Goal: Information Seeking & Learning: Check status

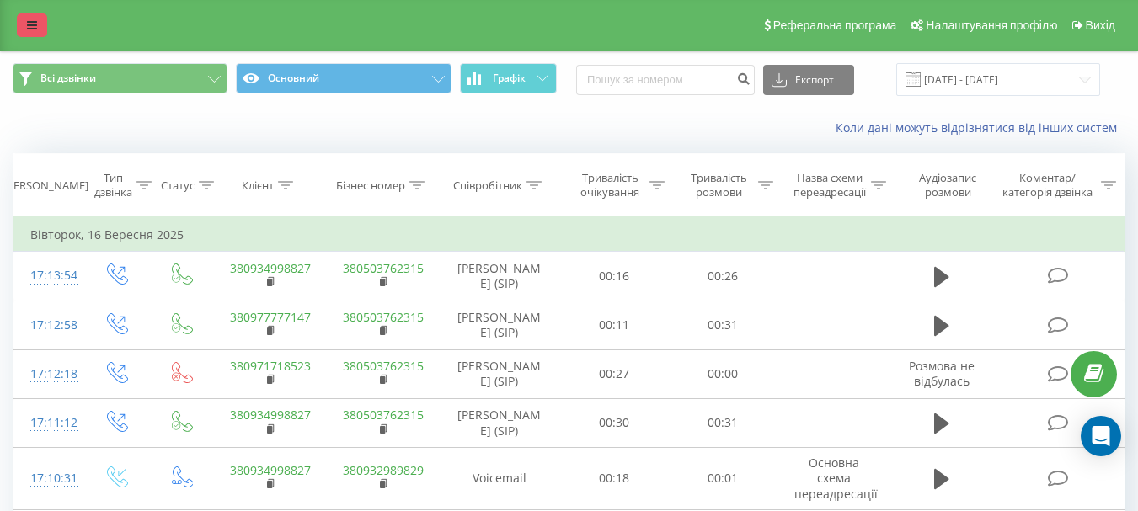
click at [32, 33] on link at bounding box center [32, 25] width 30 height 24
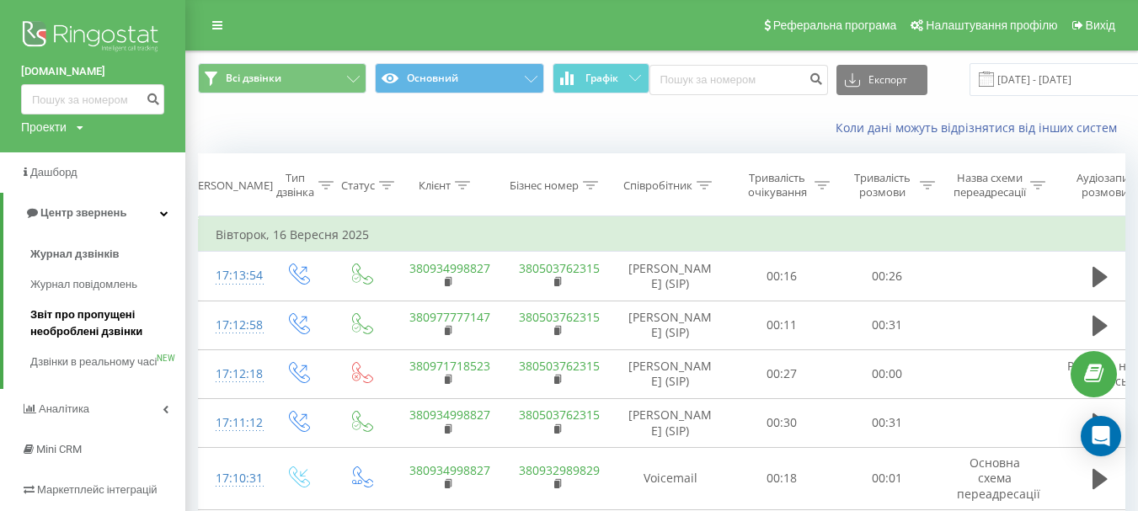
click at [72, 317] on span "Звіт про пропущені необроблені дзвінки" at bounding box center [103, 324] width 147 height 34
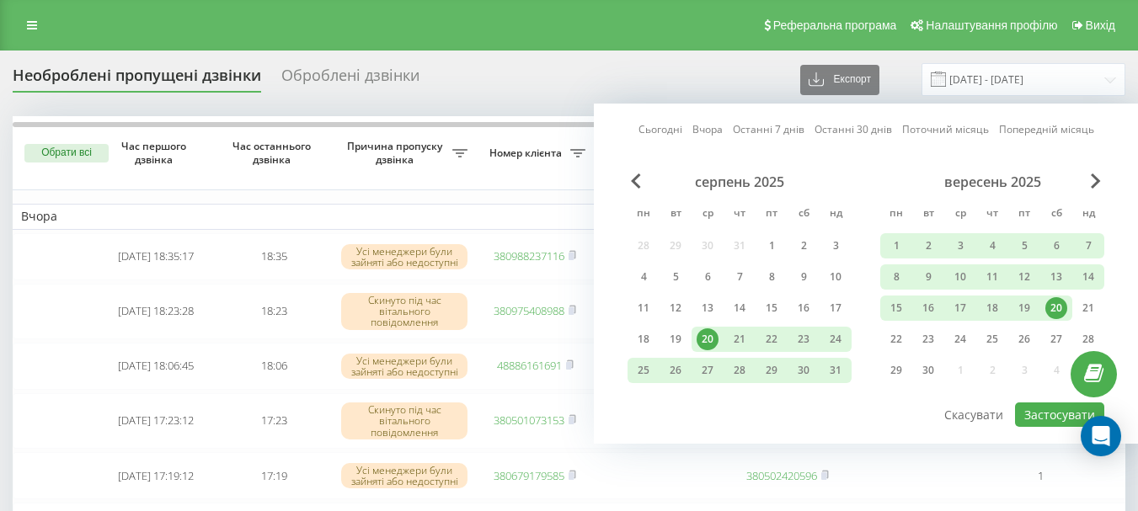
click at [668, 134] on link "Сьогодні" at bounding box center [661, 129] width 44 height 16
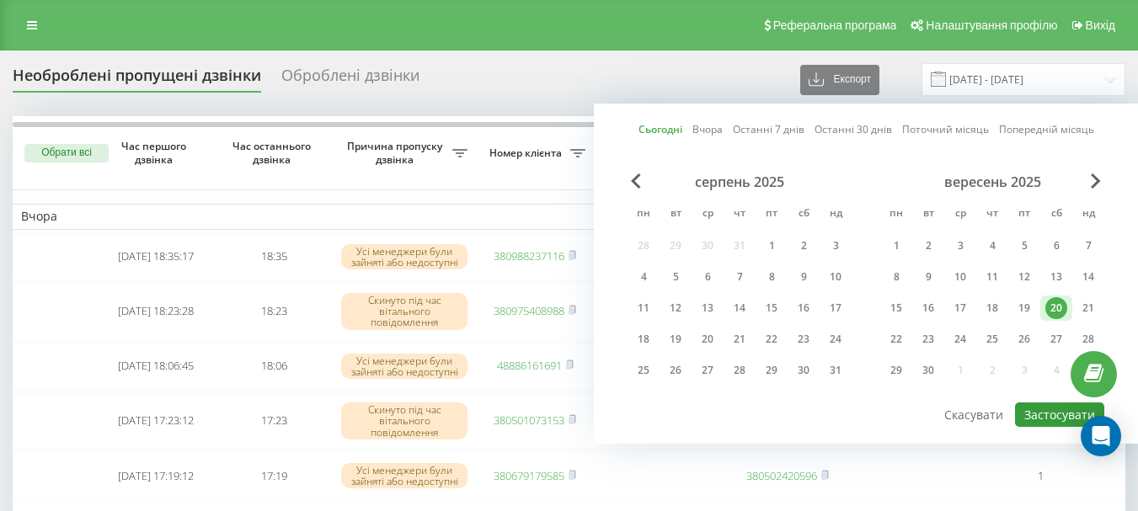
click at [1046, 404] on button "Застосувати" at bounding box center [1059, 415] width 89 height 24
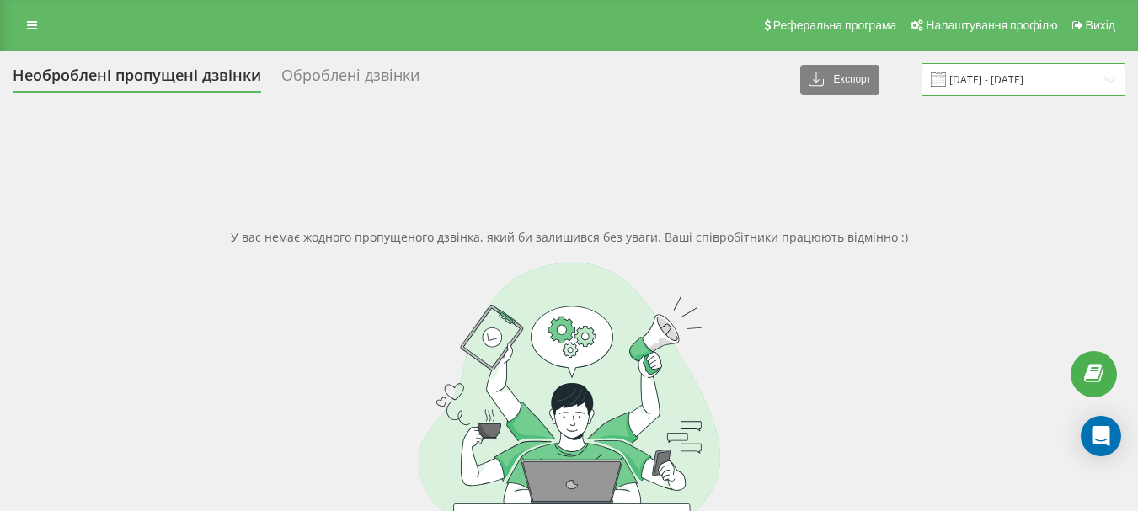
click at [971, 73] on input "20.09.2025 - 20.09.2025" at bounding box center [1024, 79] width 204 height 33
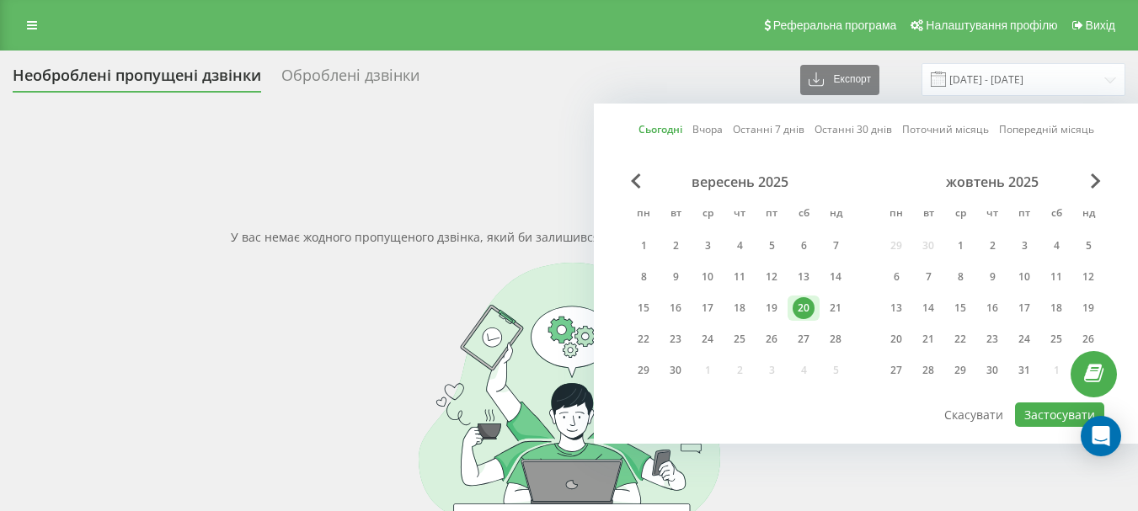
click at [709, 128] on link "Вчора" at bounding box center [708, 129] width 30 height 16
drag, startPoint x: 1032, startPoint y: 415, endPoint x: 691, endPoint y: 384, distance: 342.6
click at [1030, 415] on button "Застосувати" at bounding box center [1059, 415] width 89 height 24
type input "[DATE] - [DATE]"
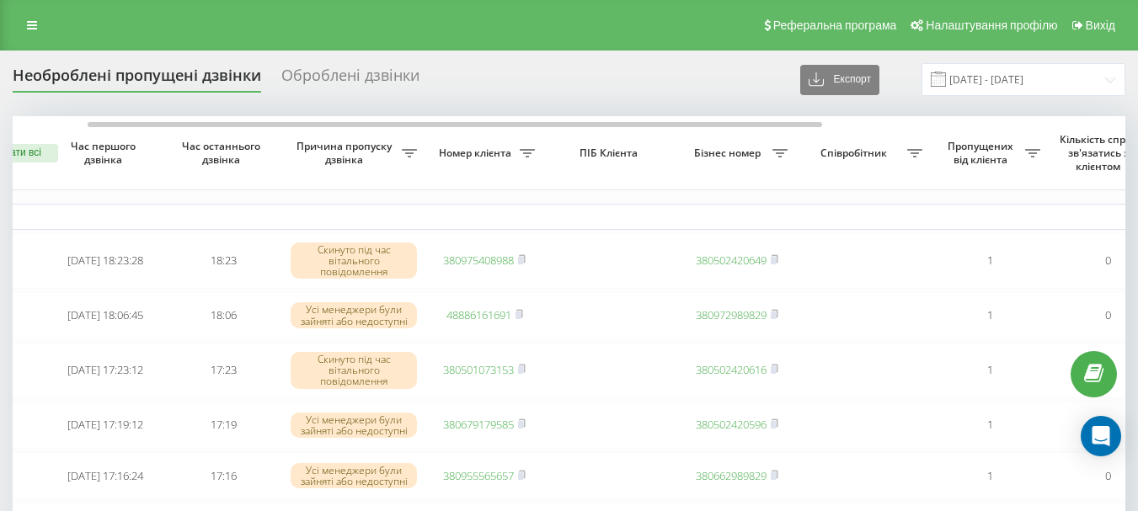
scroll to position [0, 76]
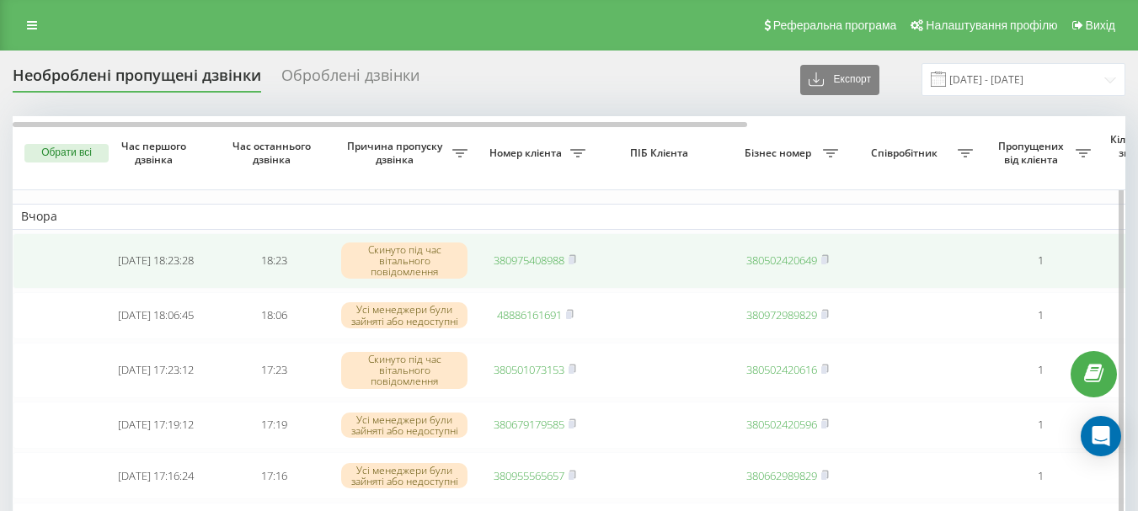
click at [494, 260] on link "380975408988" at bounding box center [529, 260] width 71 height 15
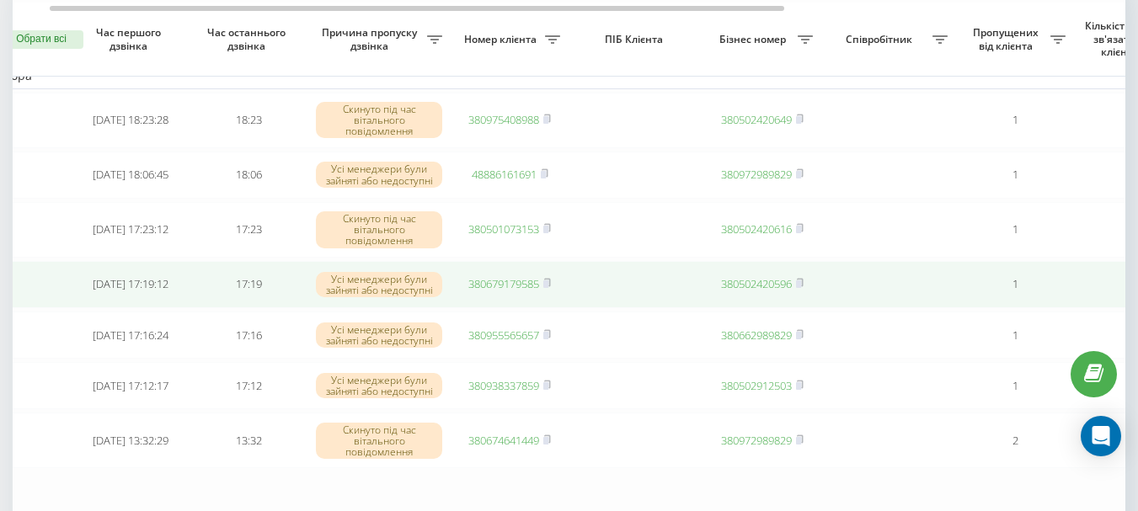
scroll to position [0, 51]
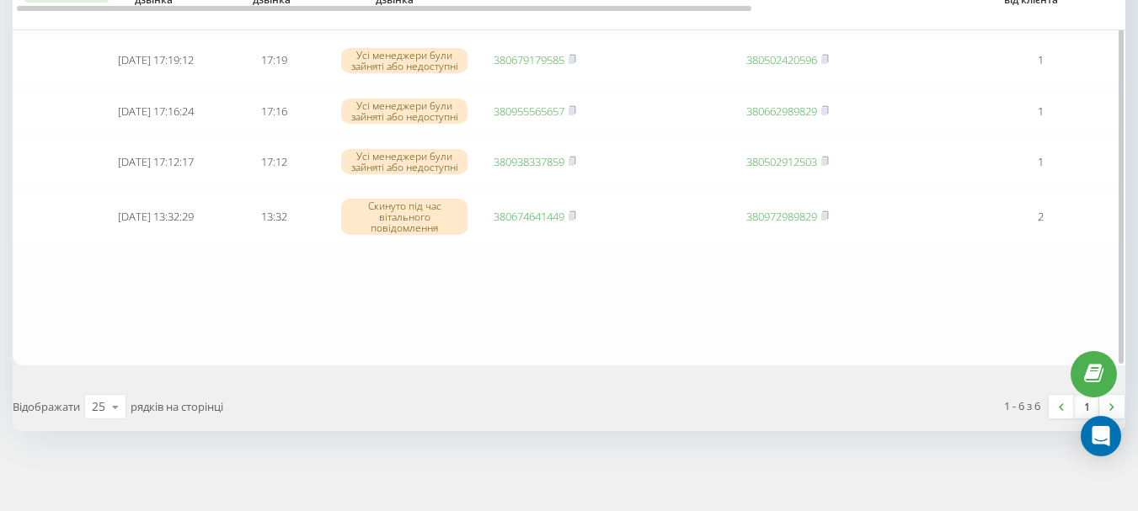
scroll to position [165, 0]
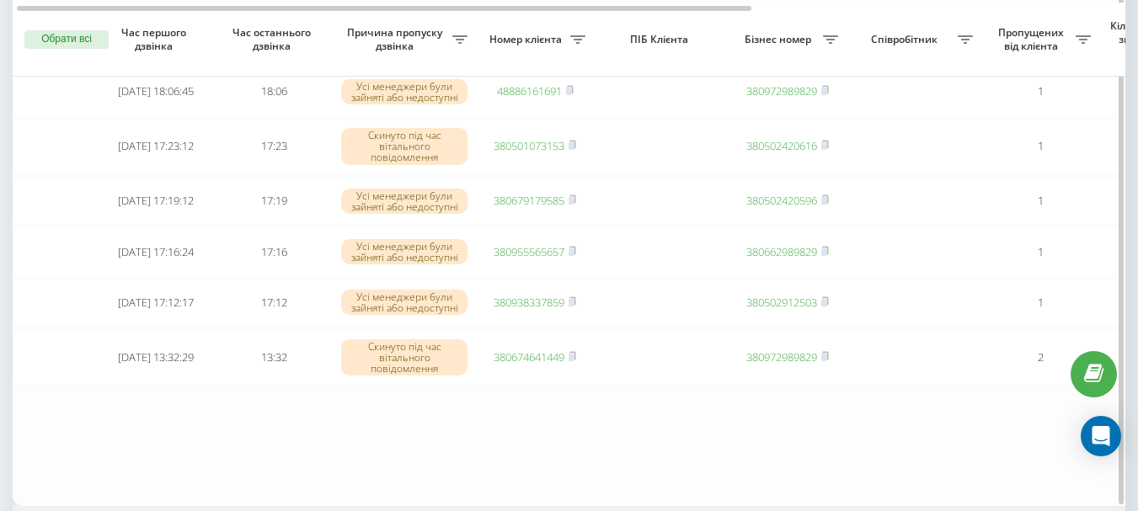
click at [668, 434] on table "Вчора 2025-09-19 18:06:45 18:06 Усі менеджери були зайняті або недоступні 48886…" at bounding box center [855, 228] width 1685 height 555
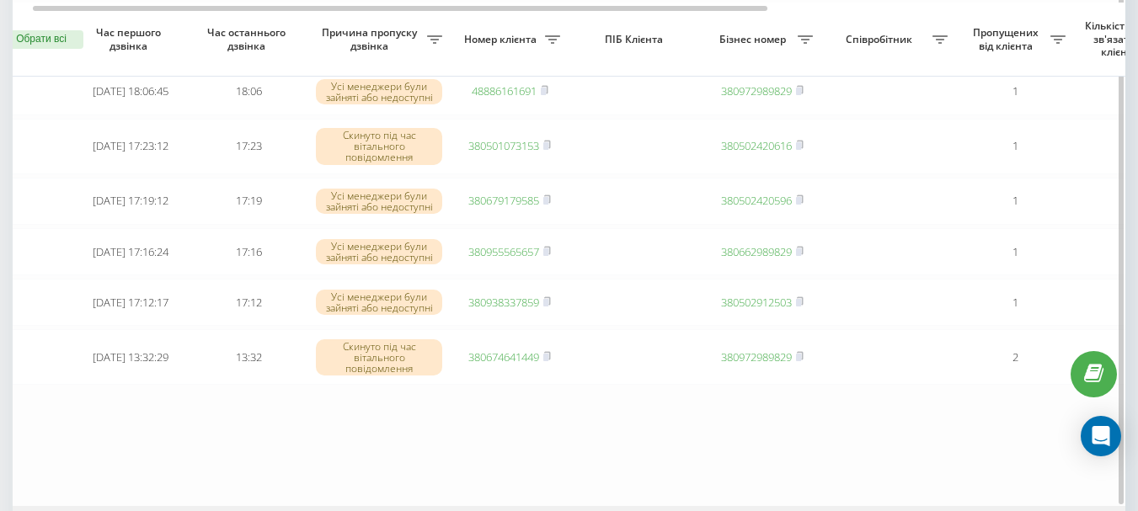
scroll to position [0, 51]
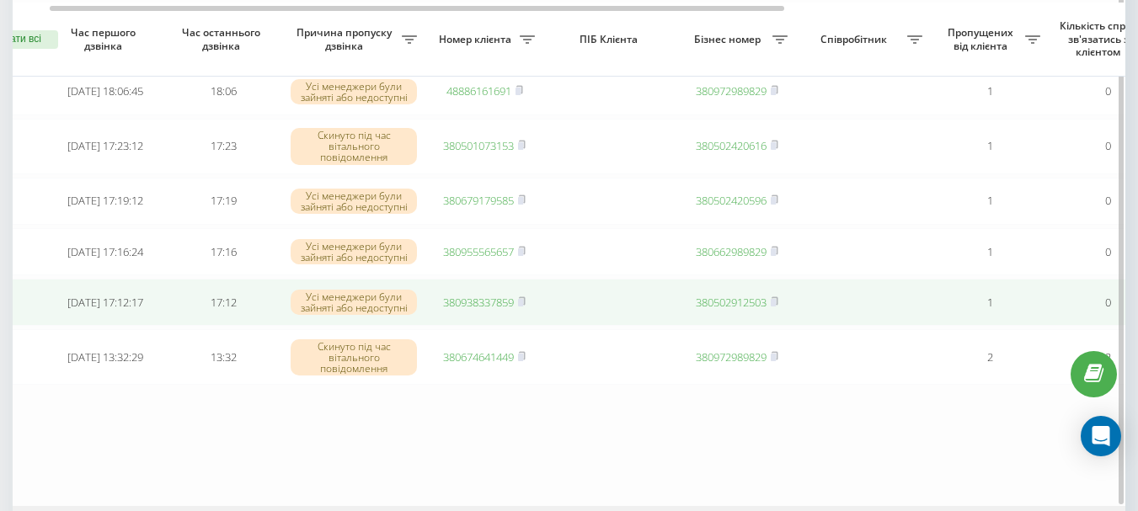
click at [475, 303] on link "380938337859" at bounding box center [478, 302] width 71 height 15
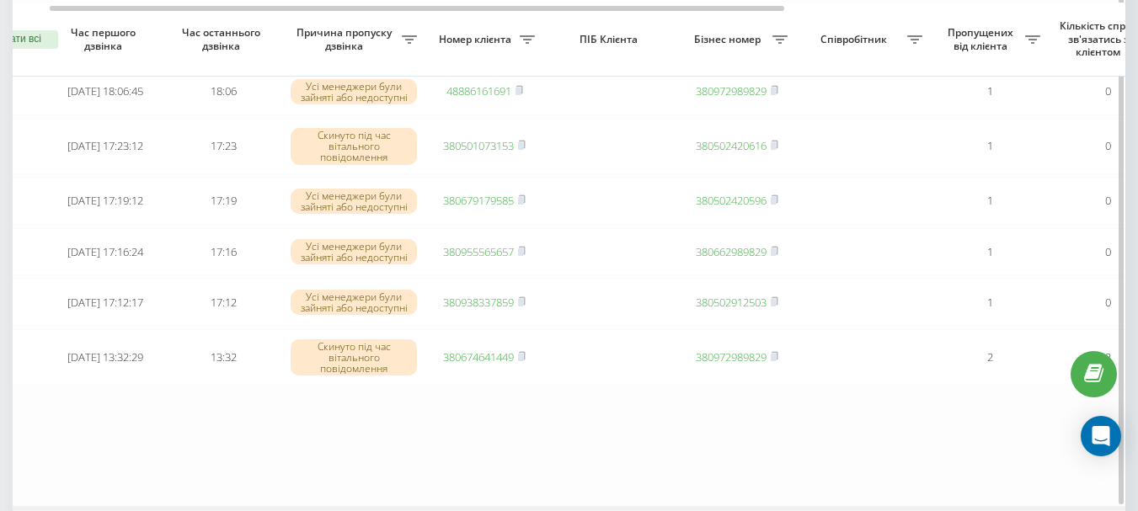
click at [581, 457] on table "Вчора 2025-09-19 18:06:45 18:06 Усі менеджери були зайняті або недоступні 48886…" at bounding box center [804, 228] width 1685 height 555
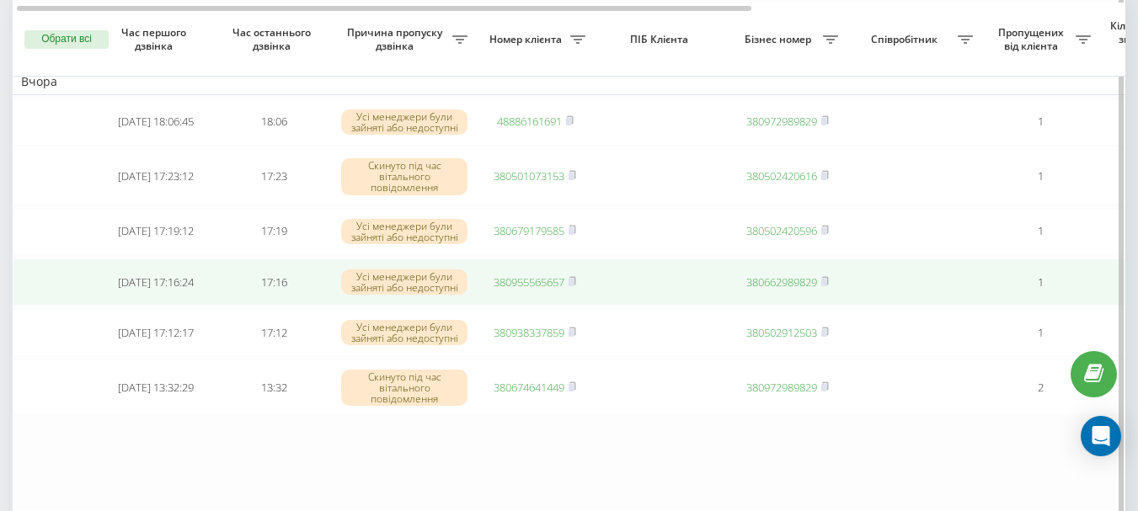
scroll to position [165, 0]
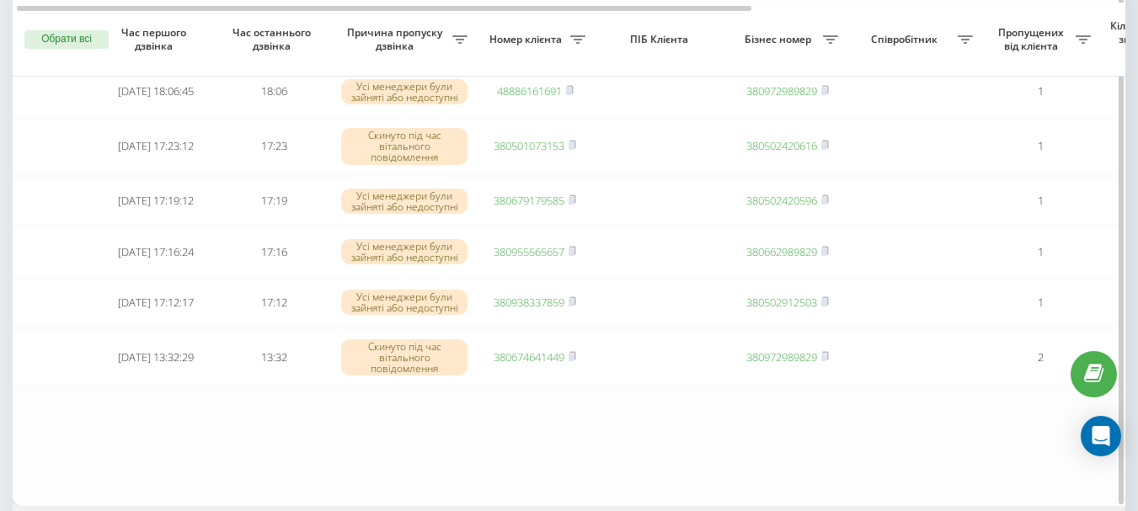
click at [627, 459] on table "Вчора 2025-09-19 18:06:45 18:06 Усі менеджери були зайняті або недоступні 48886…" at bounding box center [855, 228] width 1685 height 555
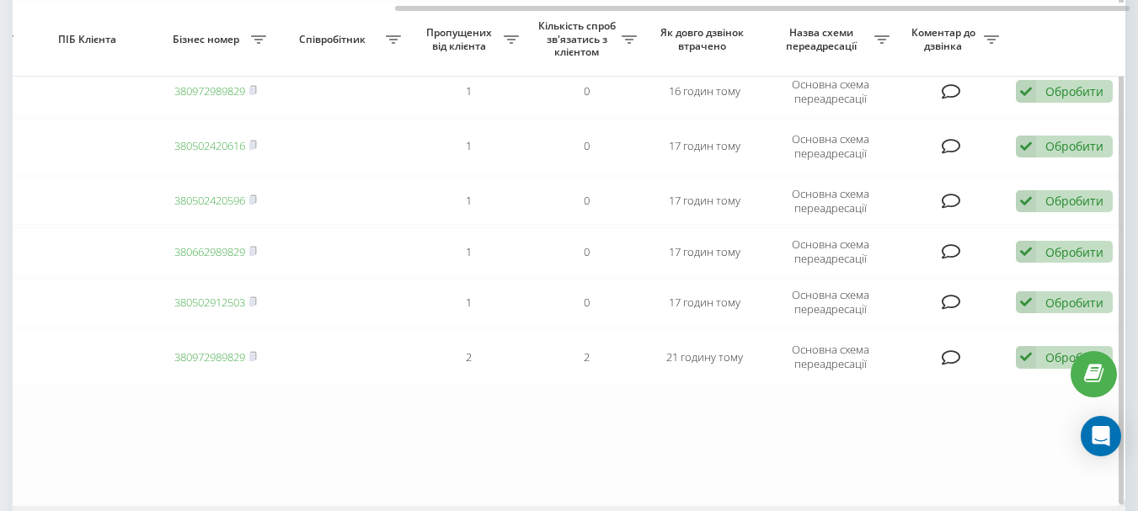
scroll to position [0, 547]
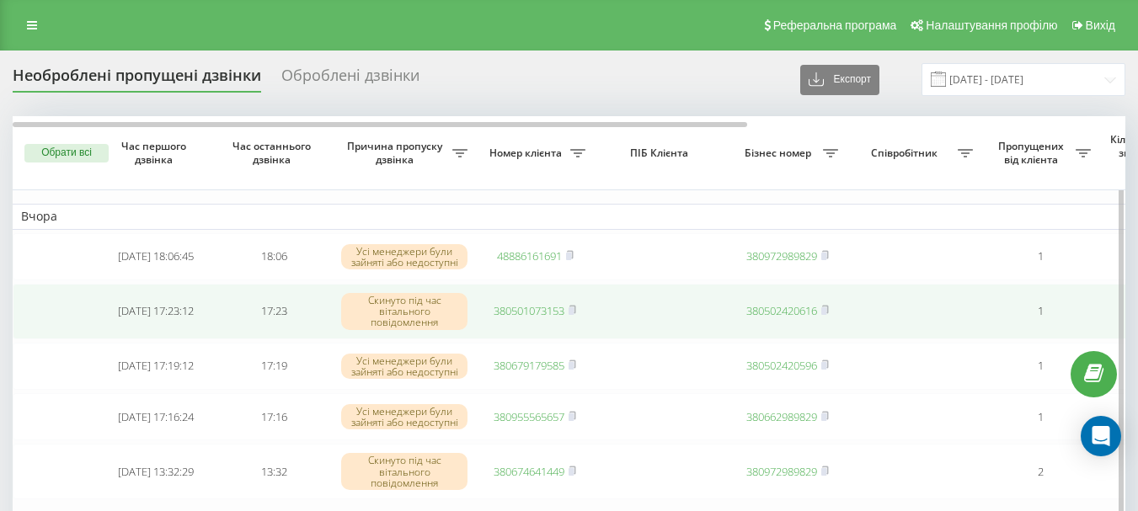
scroll to position [141, 0]
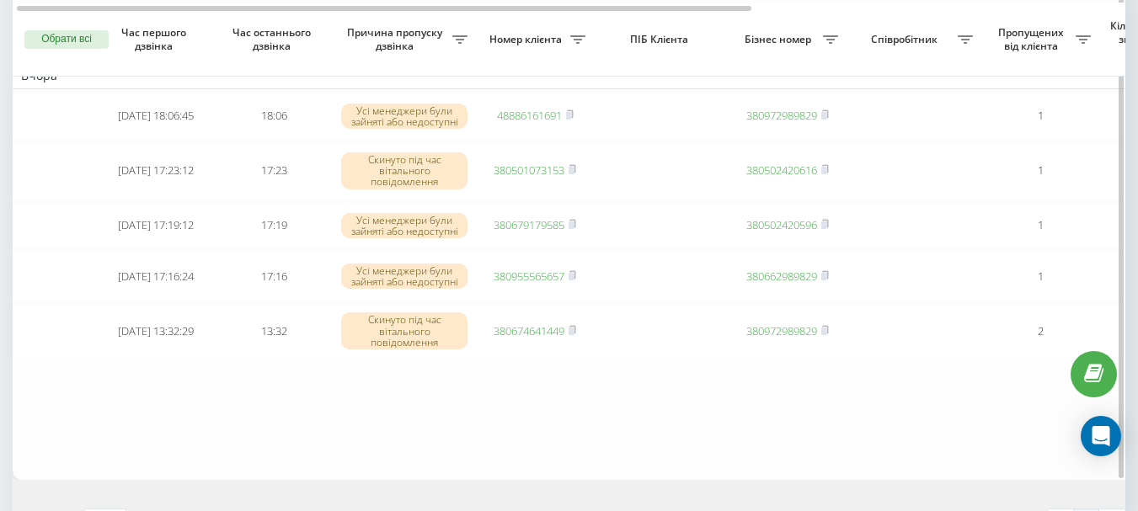
click at [532, 469] on table "Вчора [DATE] 18:06:45 18:06 Усі менеджери були зайняті або недоступні 488861616…" at bounding box center [855, 228] width 1685 height 505
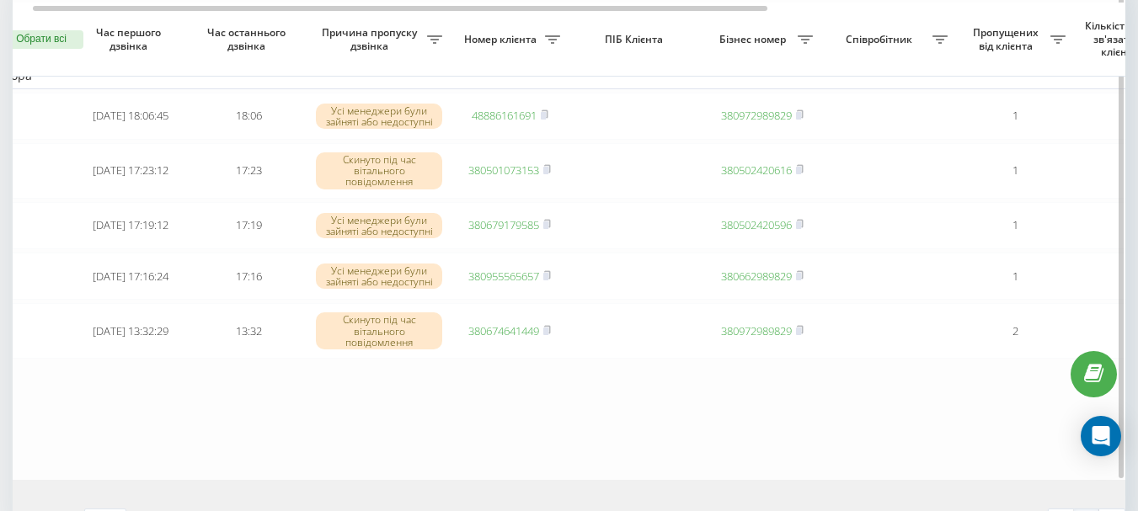
scroll to position [0, 51]
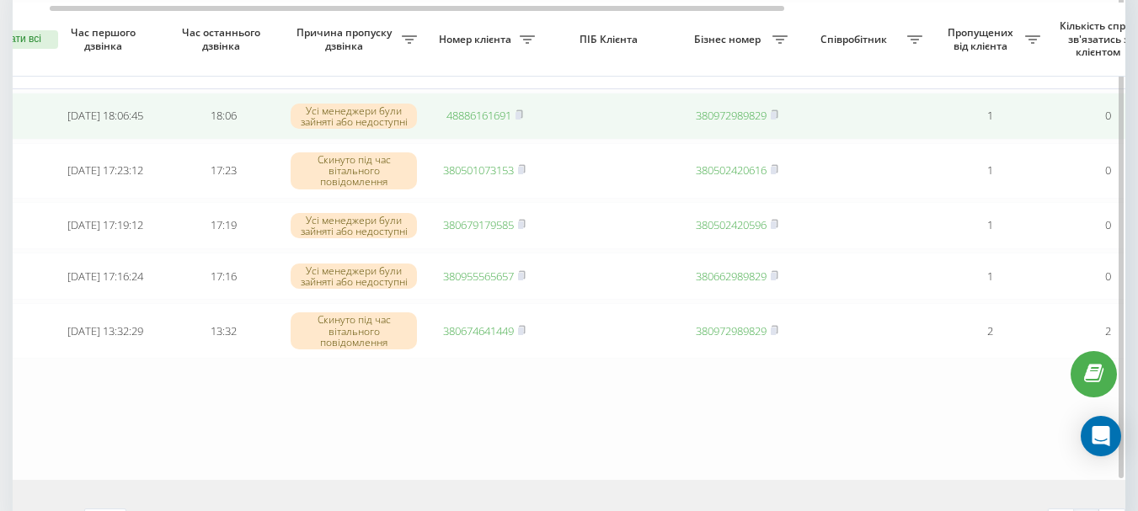
click at [470, 113] on link "48886161691" at bounding box center [479, 115] width 65 height 15
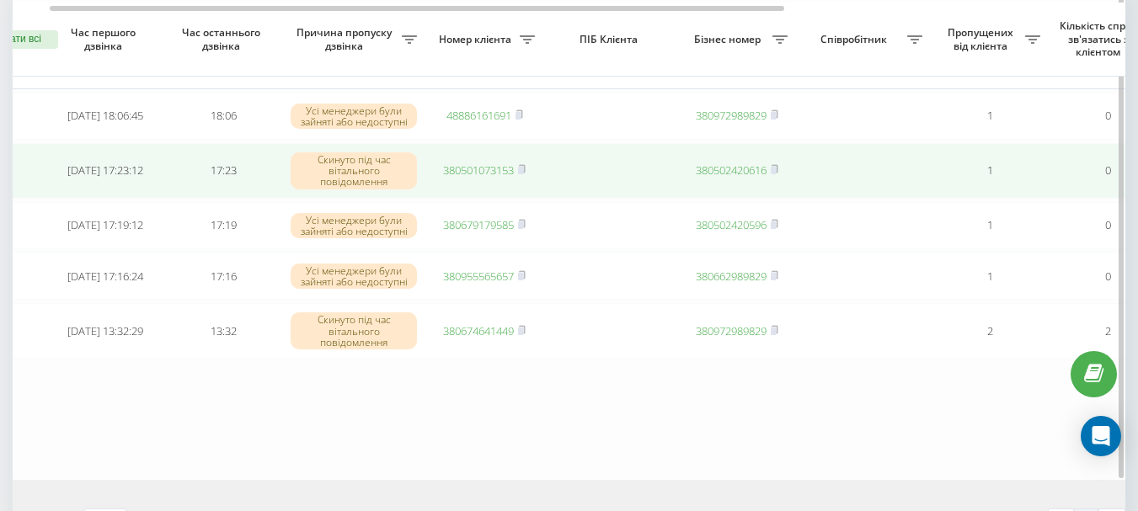
click at [476, 176] on link "380501073153" at bounding box center [478, 170] width 71 height 15
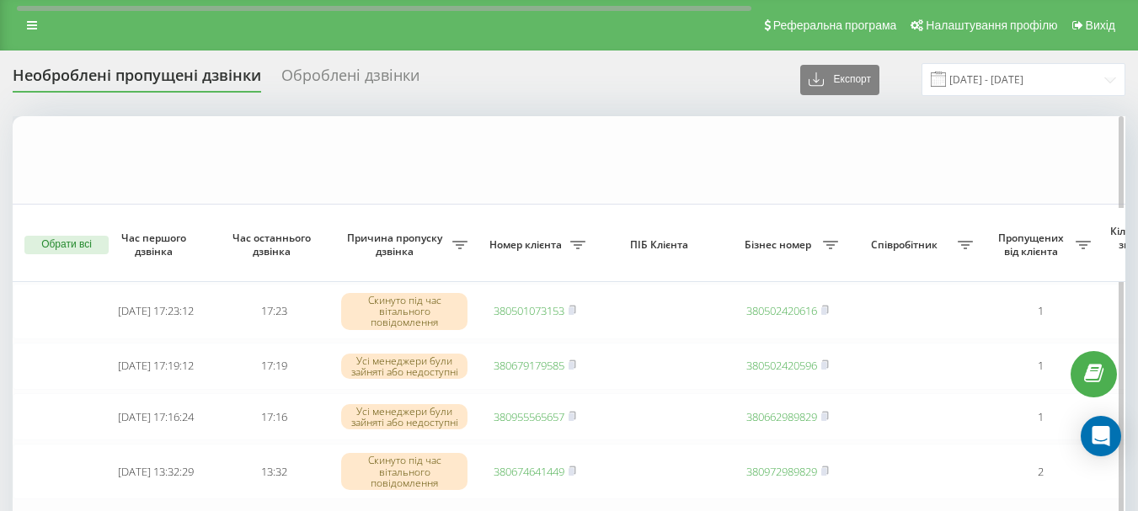
scroll to position [255, 0]
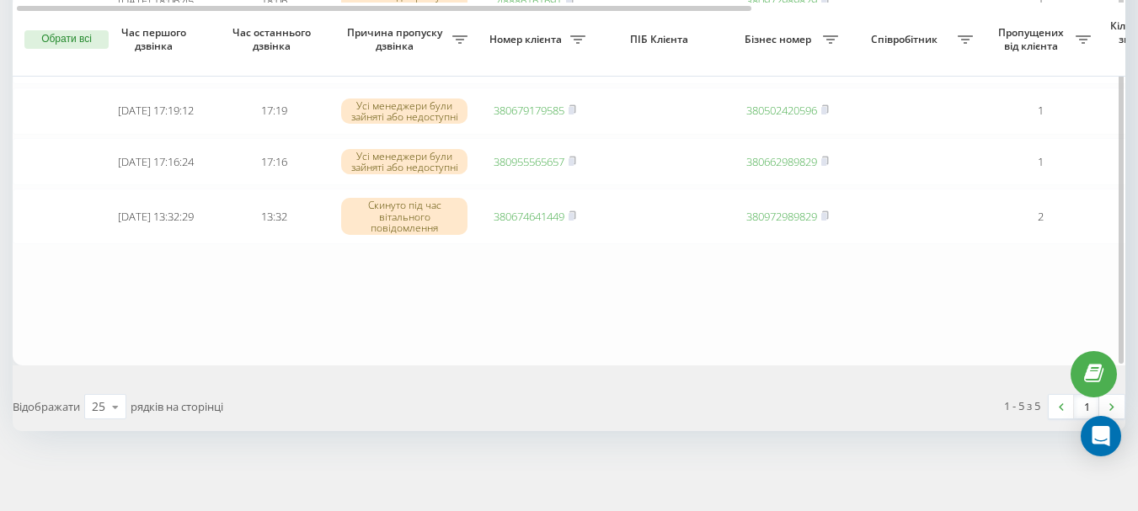
click at [585, 314] on table "Вчора 2025-09-19 18:06:45 18:06 Усі менеджери були зайняті або недоступні 48886…" at bounding box center [855, 113] width 1685 height 505
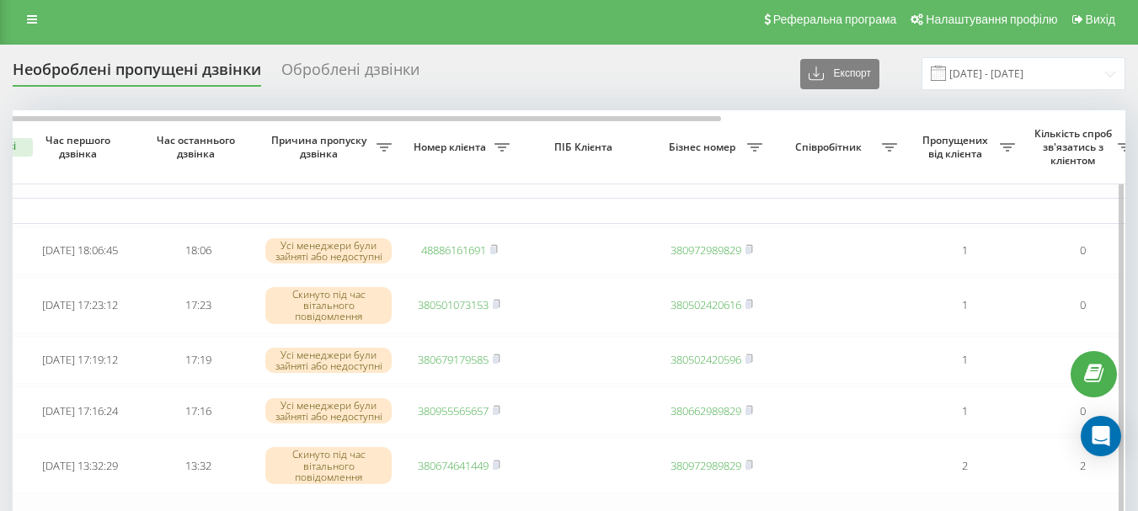
scroll to position [0, 0]
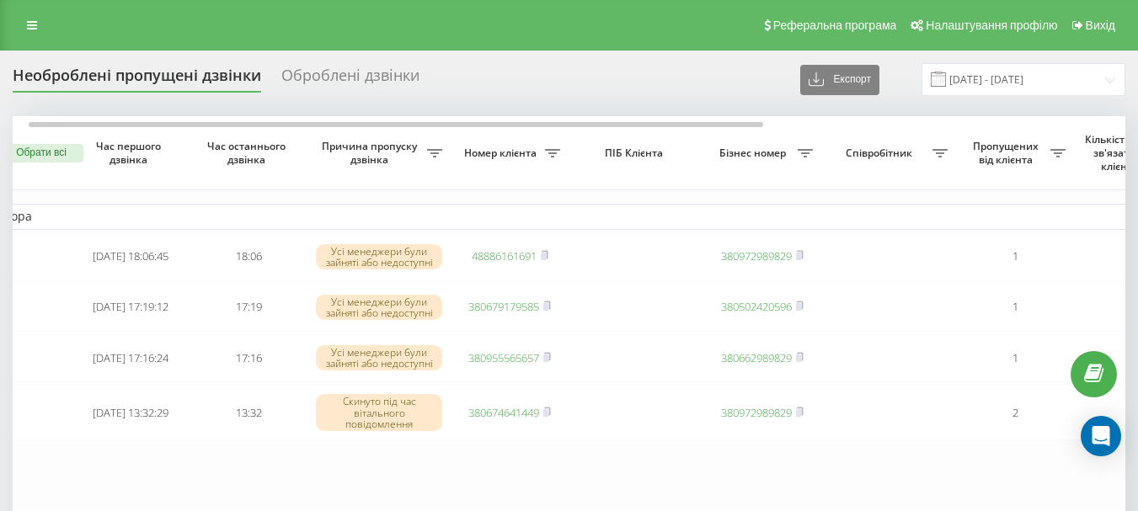
scroll to position [0, 76]
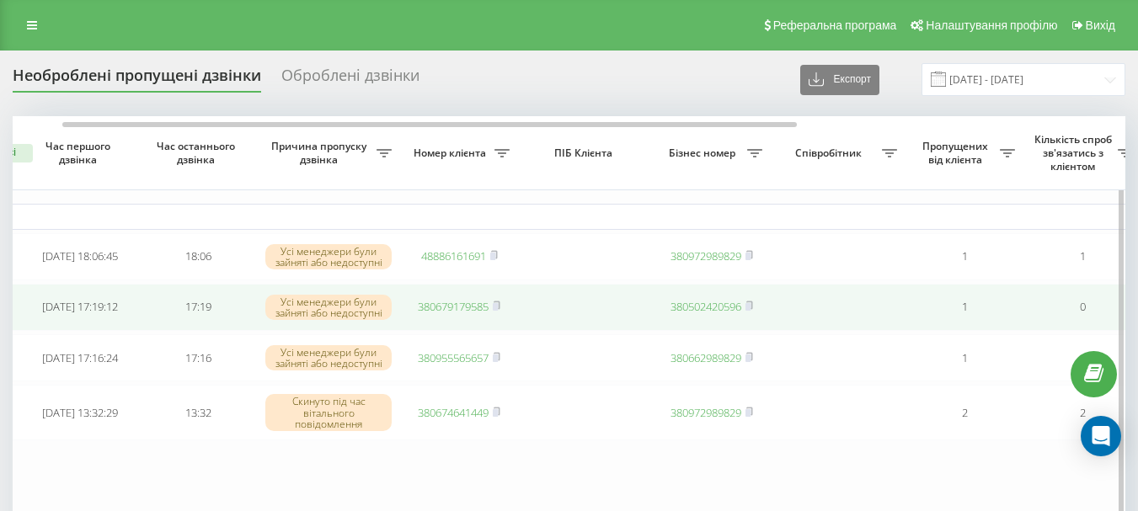
click at [438, 308] on link "380679179585" at bounding box center [453, 306] width 71 height 15
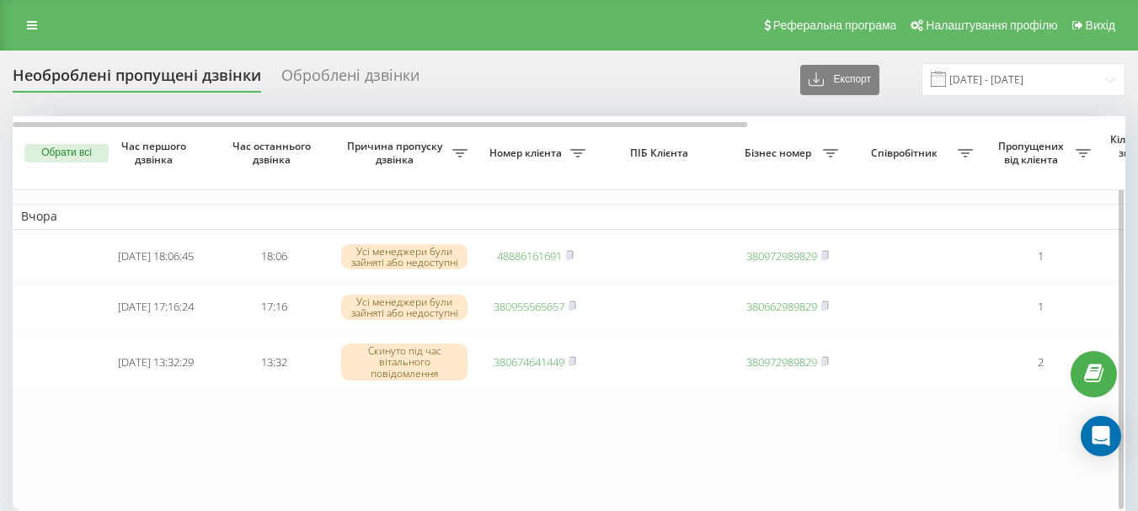
click at [828, 466] on table "Вчора [DATE] 18:06:45 18:06 Усі менеджери були зайняті або недоступні 488861616…" at bounding box center [855, 313] width 1685 height 395
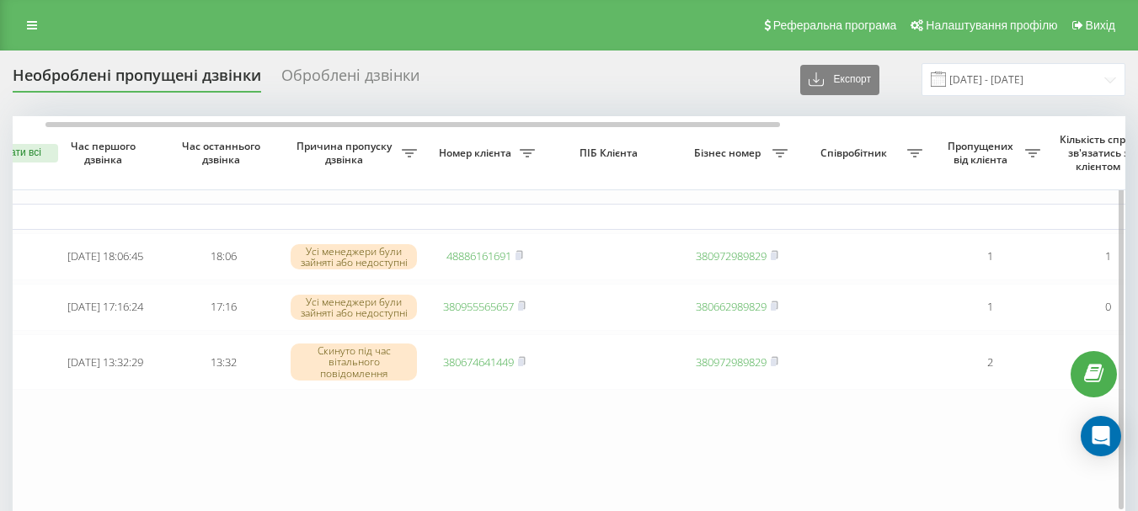
scroll to position [0, 76]
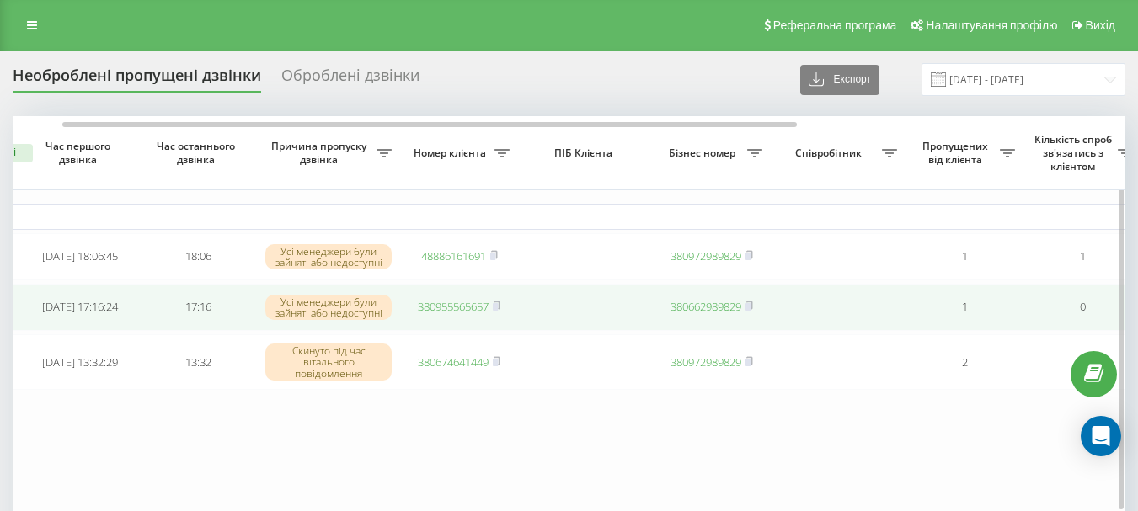
click at [474, 315] on td "380955565657" at bounding box center [459, 307] width 118 height 47
click at [467, 313] on link "380955565657" at bounding box center [453, 306] width 71 height 15
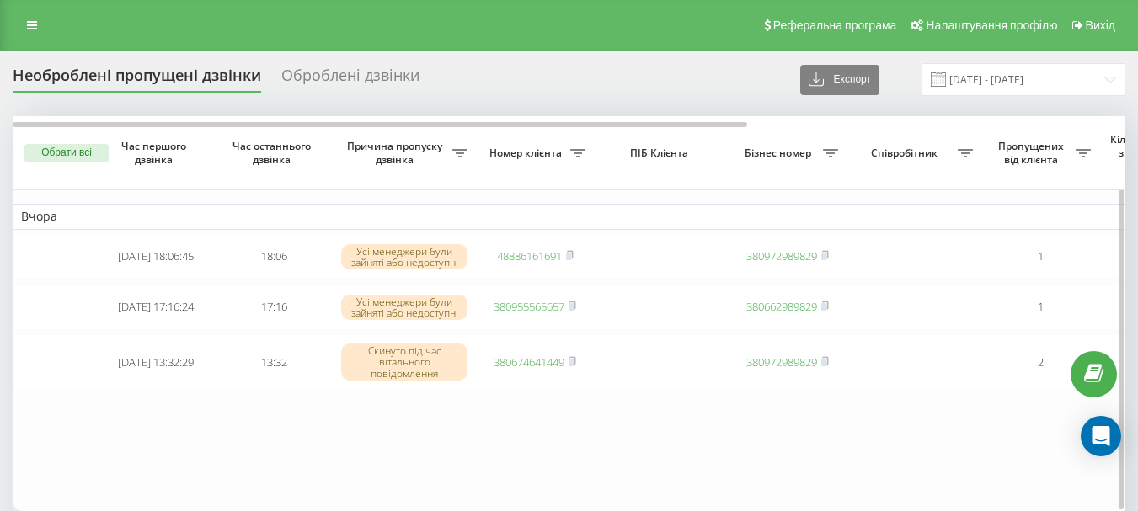
click at [414, 463] on table "Вчора [DATE] 18:06:45 18:06 Усі менеджери були зайняті або недоступні 488861616…" at bounding box center [855, 313] width 1685 height 395
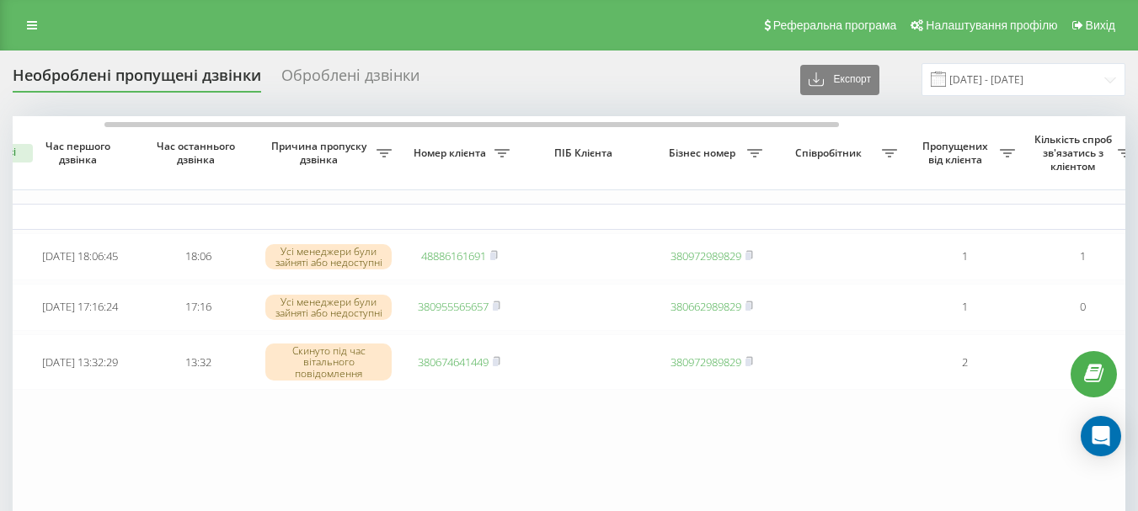
scroll to position [0, 101]
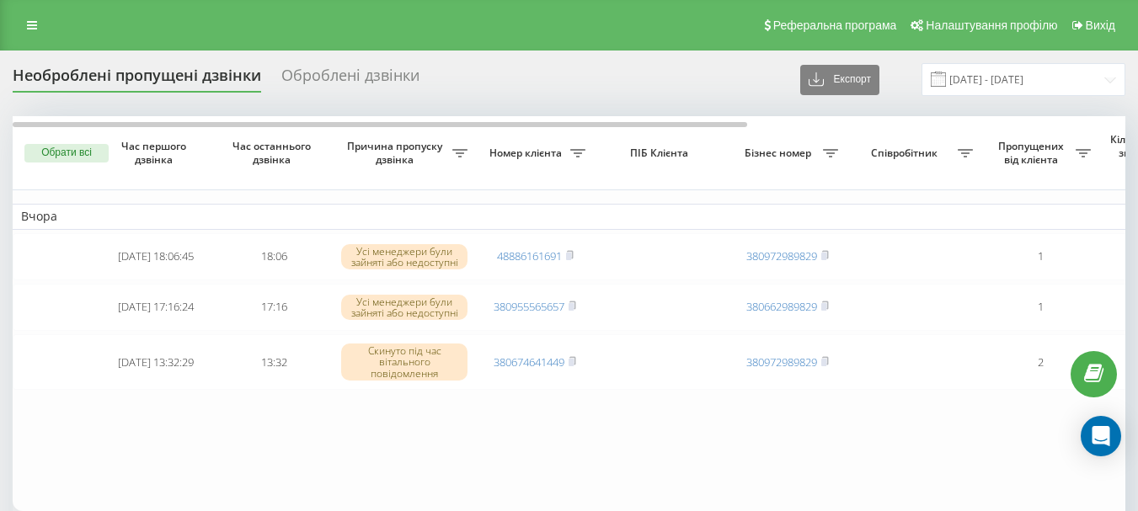
click at [556, 484] on table "Вчора [DATE] 18:06:45 18:06 Усі менеджери були зайняті або недоступні 488861616…" at bounding box center [855, 313] width 1685 height 395
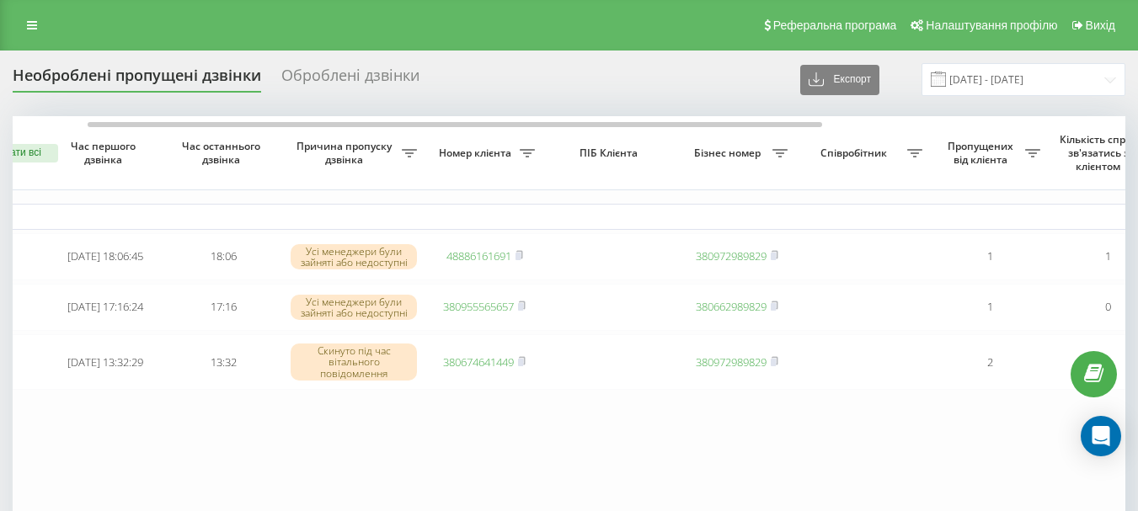
scroll to position [0, 76]
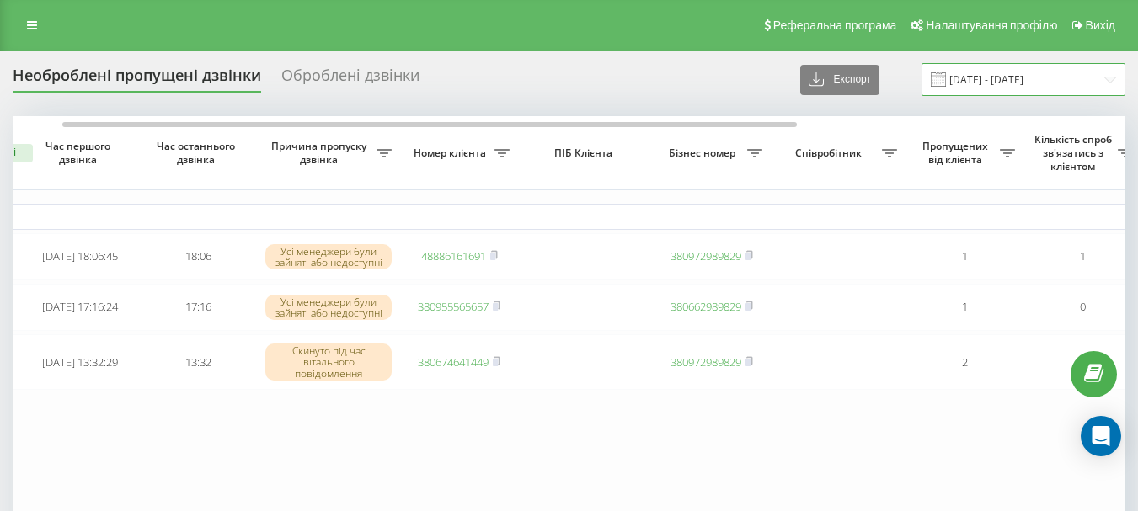
click at [982, 83] on input "[DATE] - [DATE]" at bounding box center [1024, 79] width 204 height 33
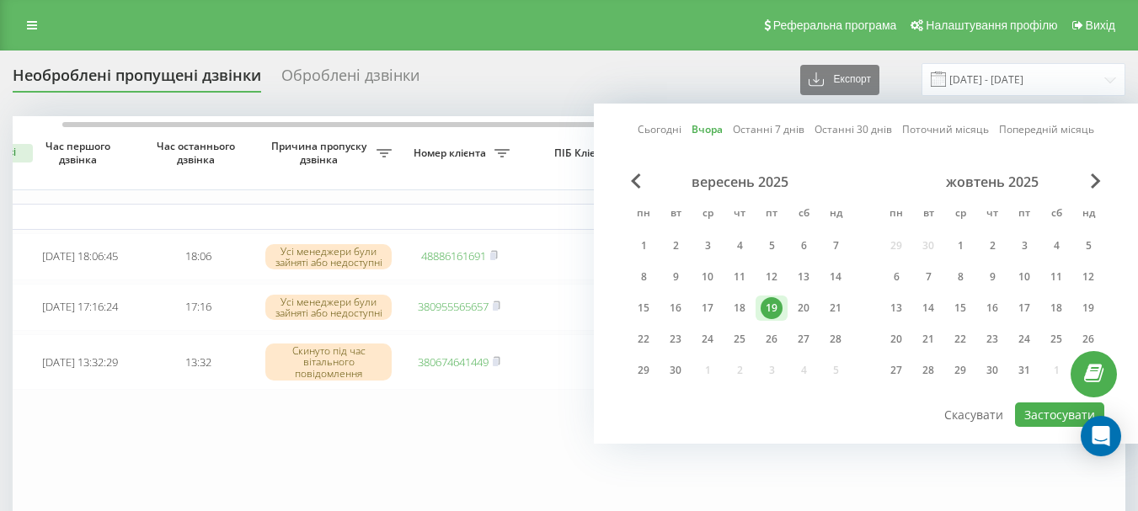
click at [659, 131] on link "Сьогодні" at bounding box center [660, 129] width 44 height 16
click at [1041, 409] on button "Застосувати" at bounding box center [1059, 415] width 89 height 24
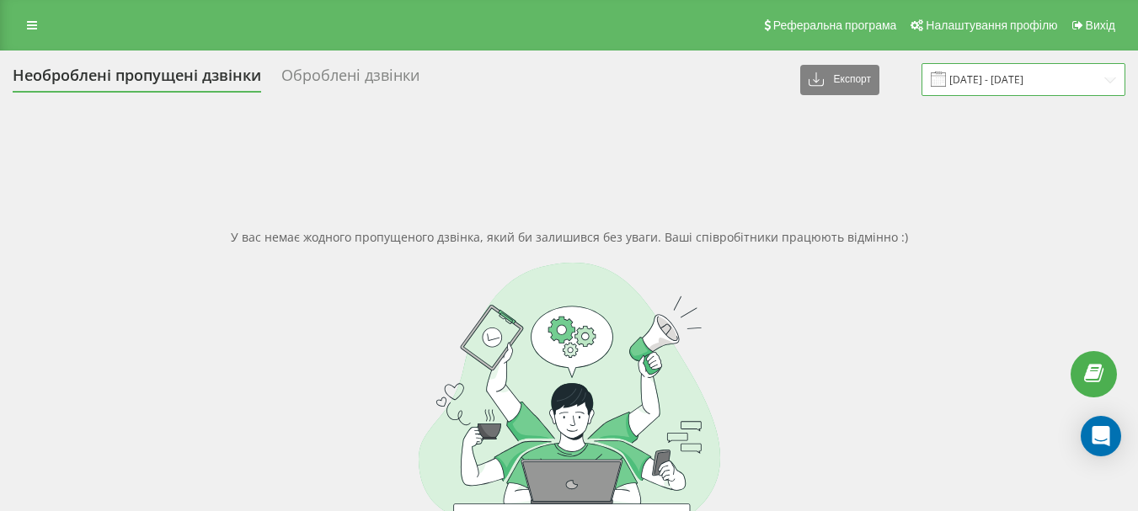
click at [987, 84] on input "[DATE] - [DATE]" at bounding box center [1024, 79] width 204 height 33
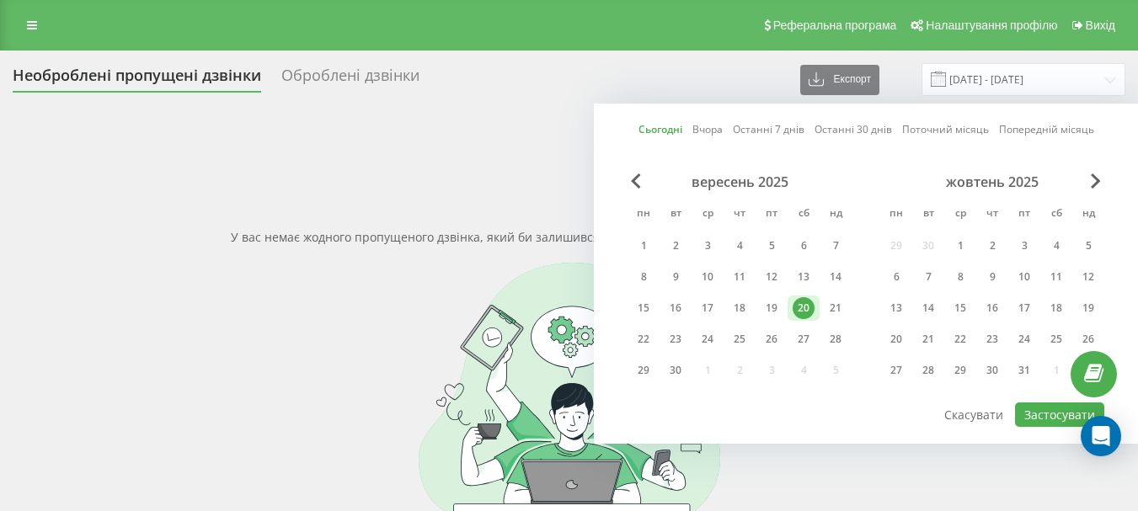
click at [722, 130] on link "Вчора" at bounding box center [708, 129] width 30 height 16
click at [1058, 411] on button "Застосувати" at bounding box center [1059, 415] width 89 height 24
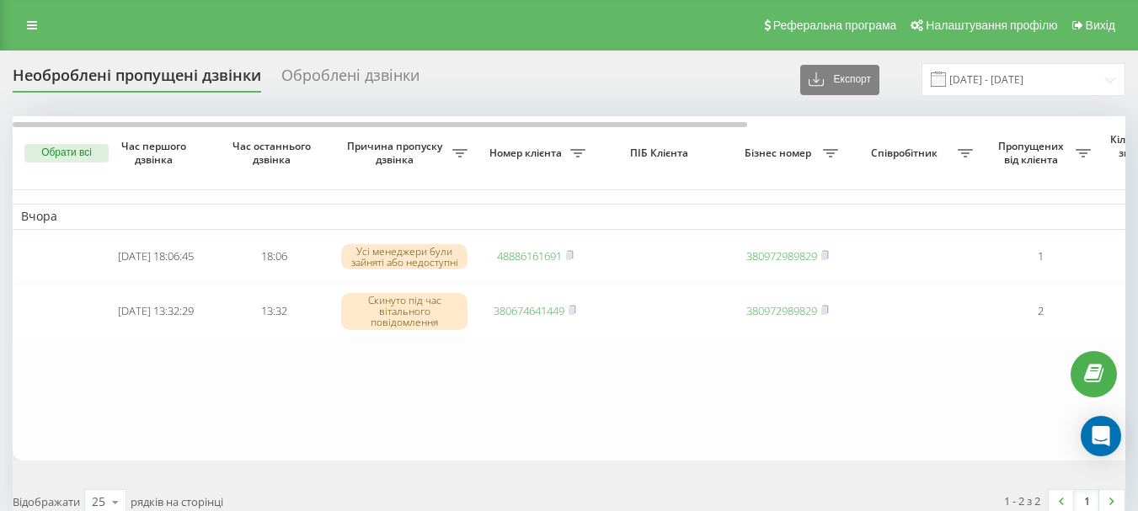
click at [651, 401] on table "Вчора [DATE] 18:06:45 18:06 Усі менеджери були зайняті або недоступні 488861616…" at bounding box center [855, 288] width 1685 height 344
click at [996, 74] on input "[DATE] - [DATE]" at bounding box center [1024, 79] width 204 height 33
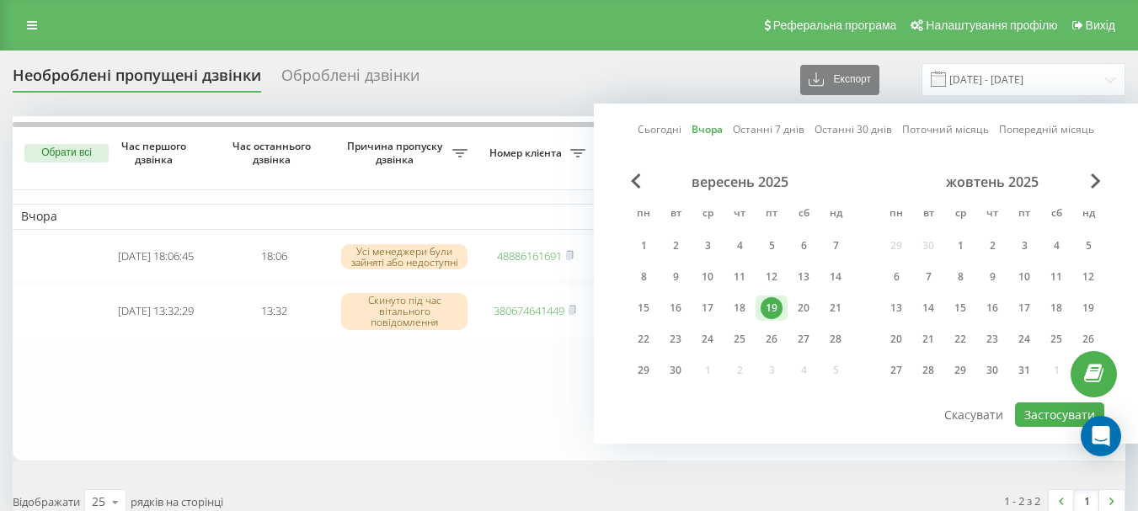
click at [661, 123] on link "Сьогодні" at bounding box center [660, 129] width 44 height 16
click at [1035, 420] on button "Застосувати" at bounding box center [1059, 415] width 89 height 24
type input "[DATE] - [DATE]"
